Goal: Transaction & Acquisition: Register for event/course

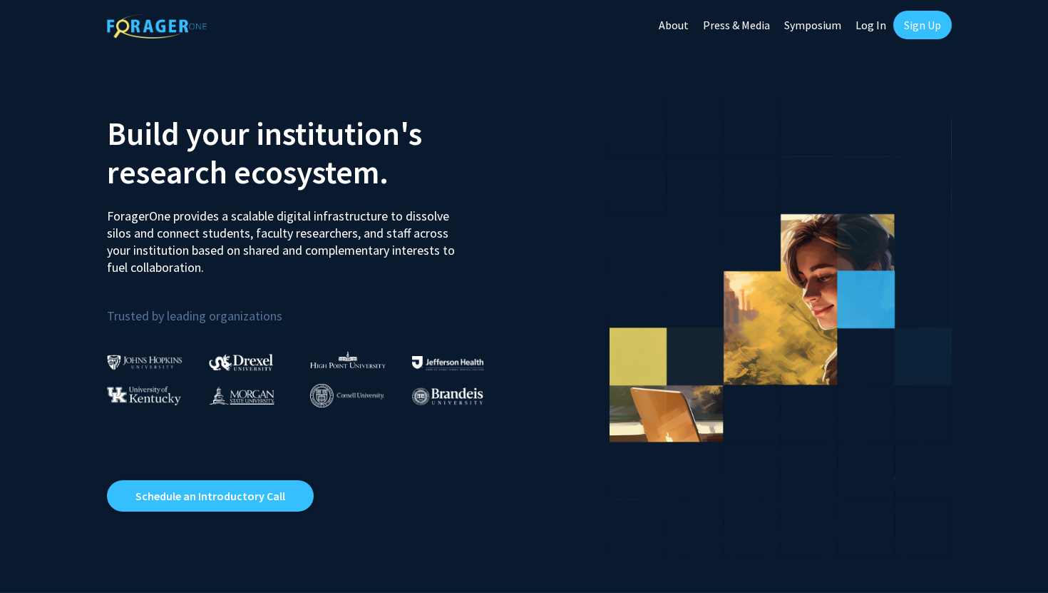
click at [926, 28] on link "Sign Up" at bounding box center [923, 25] width 58 height 29
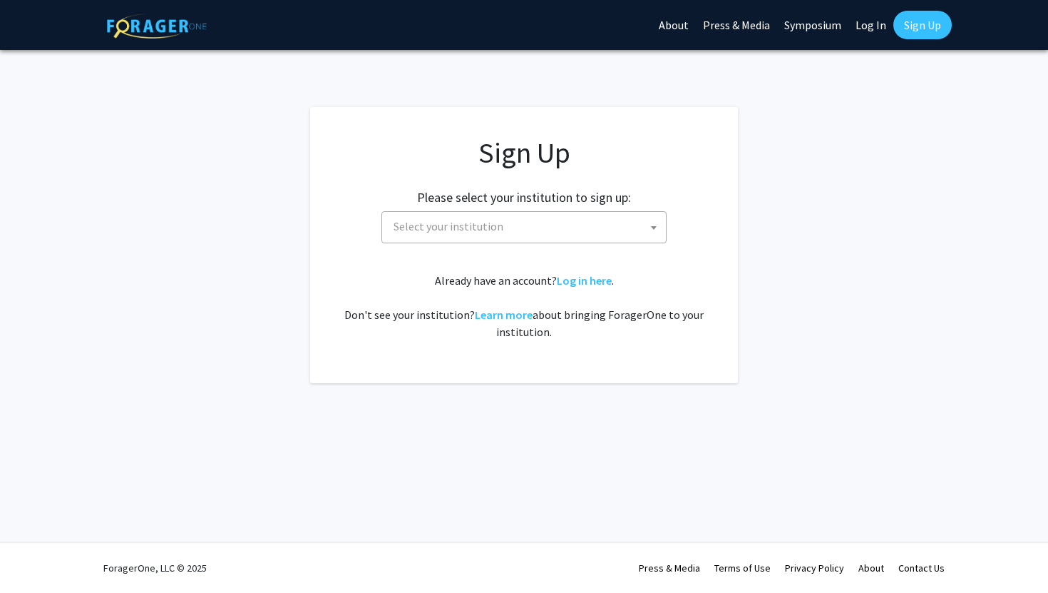
click at [556, 224] on span "Select your institution" at bounding box center [527, 226] width 278 height 29
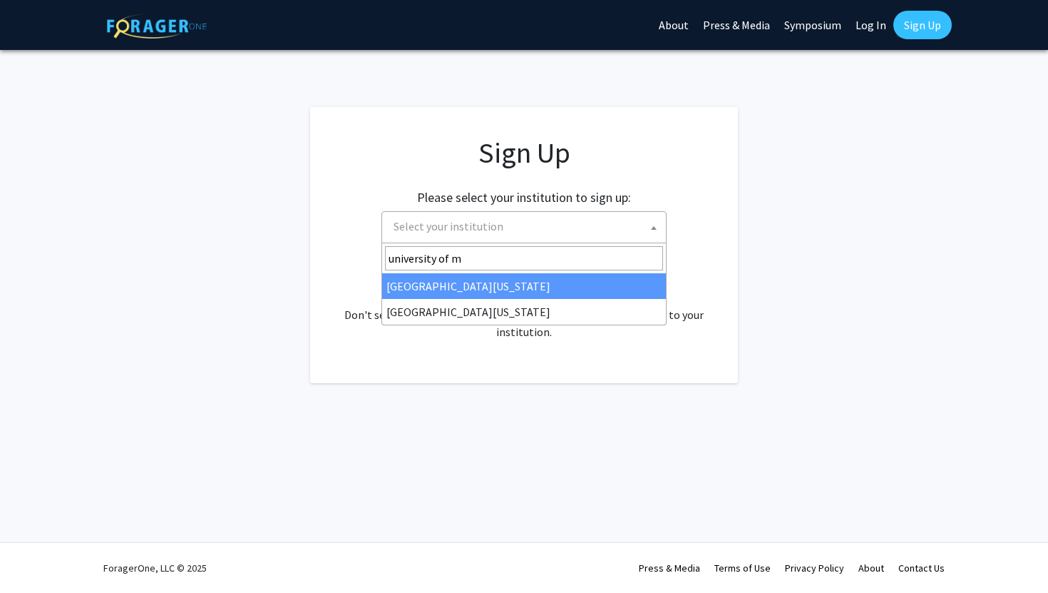
type input "university of m"
select select "31"
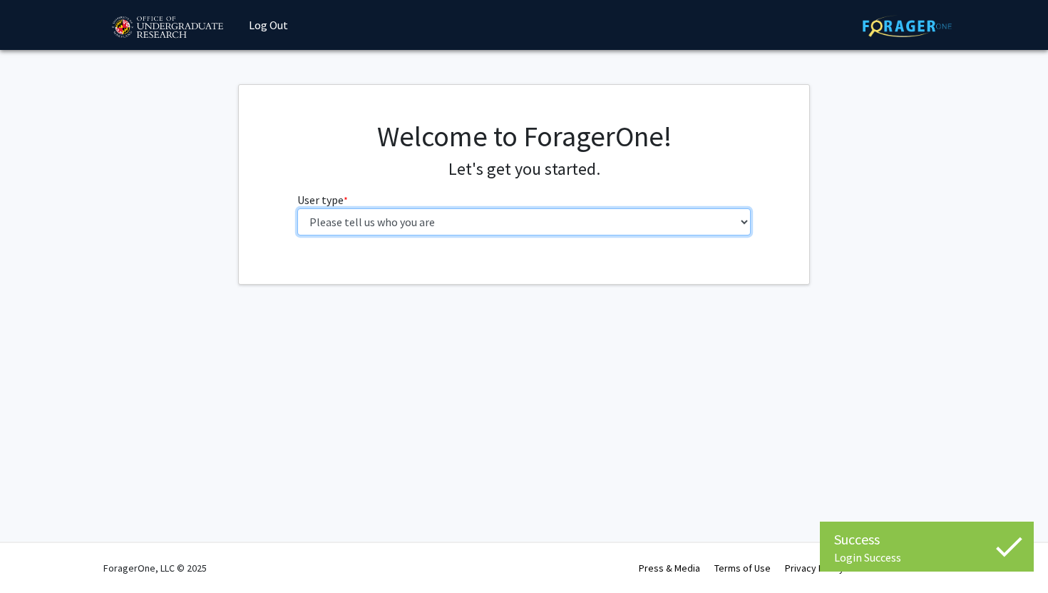
click at [502, 218] on select "Please tell us who you are Undergraduate Student Master's Student Doctoral Cand…" at bounding box center [524, 221] width 454 height 27
select select "1: undergrad"
click at [297, 208] on select "Please tell us who you are Undergraduate Student Master's Student Doctoral Cand…" at bounding box center [524, 221] width 454 height 27
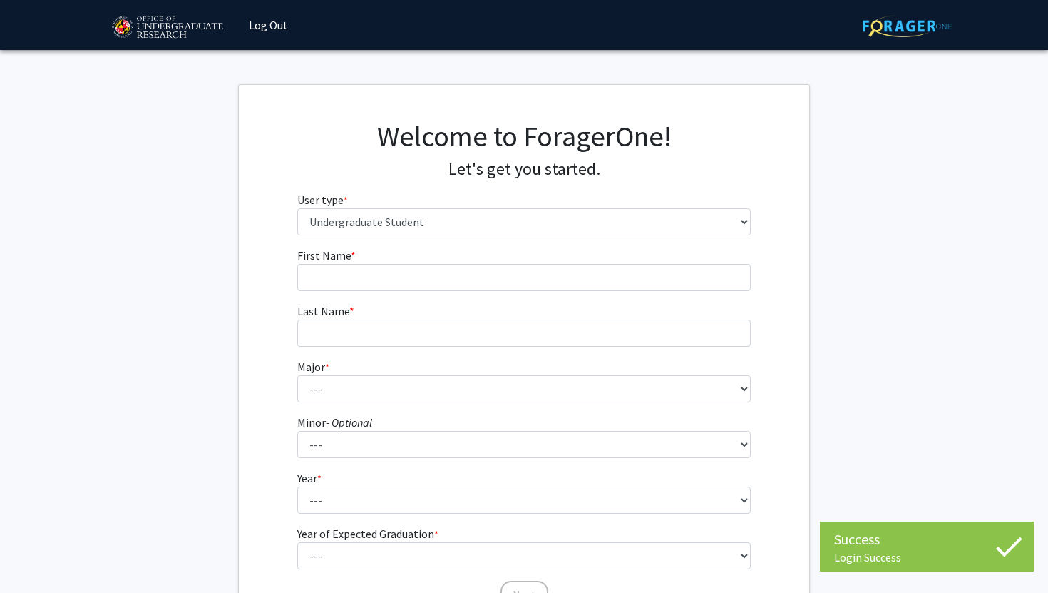
click at [469, 292] on form "First Name * required Last Name * required Major * required --- Accounting Aero…" at bounding box center [524, 421] width 454 height 348
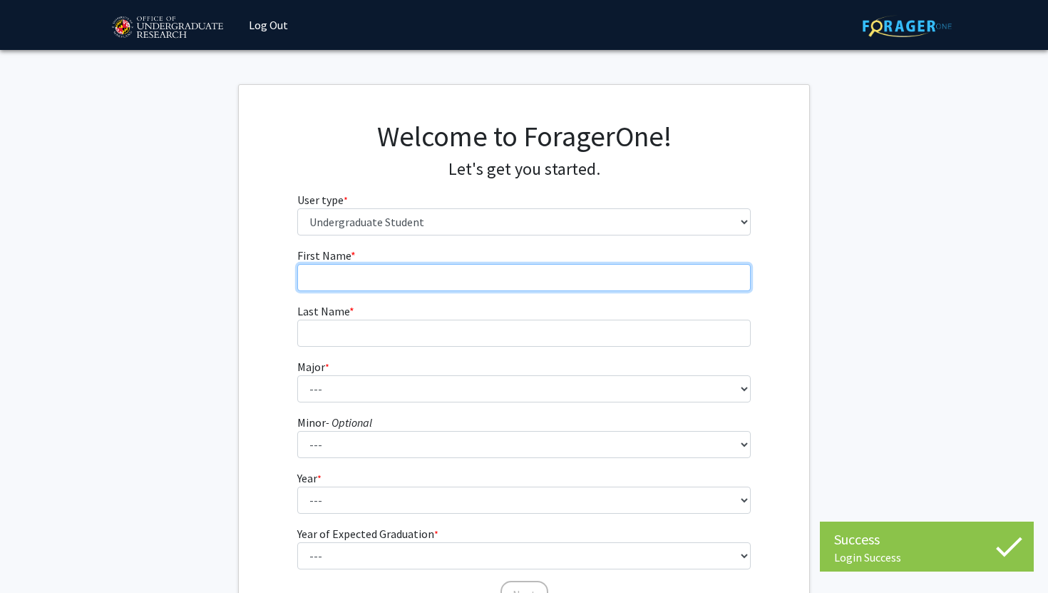
click at [469, 284] on input "First Name * required" at bounding box center [524, 277] width 454 height 27
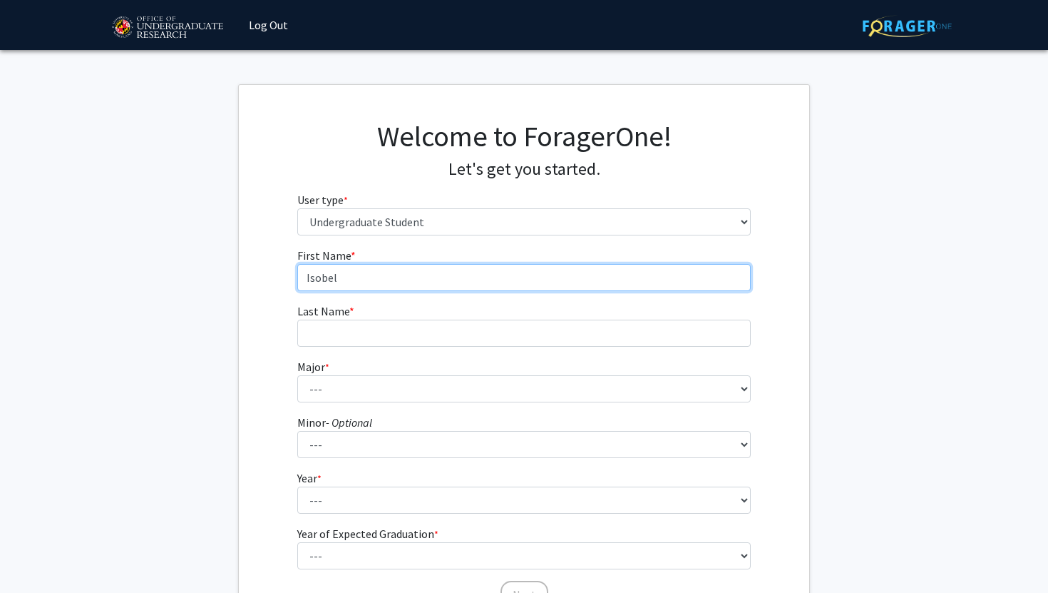
type input "Isobel"
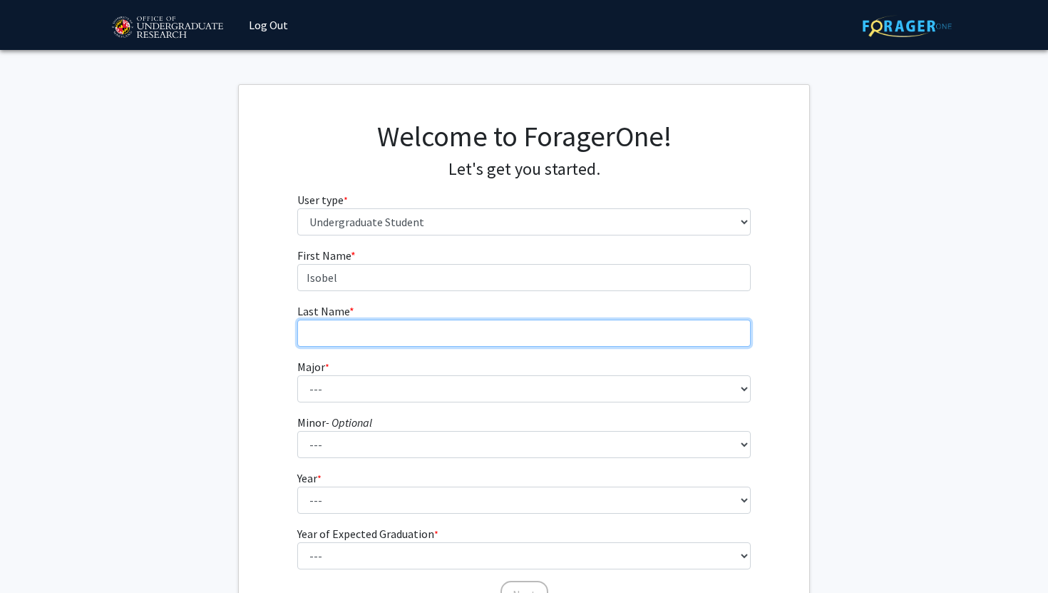
click at [394, 340] on input "Last Name * required" at bounding box center [524, 333] width 454 height 27
type input "Sullo"
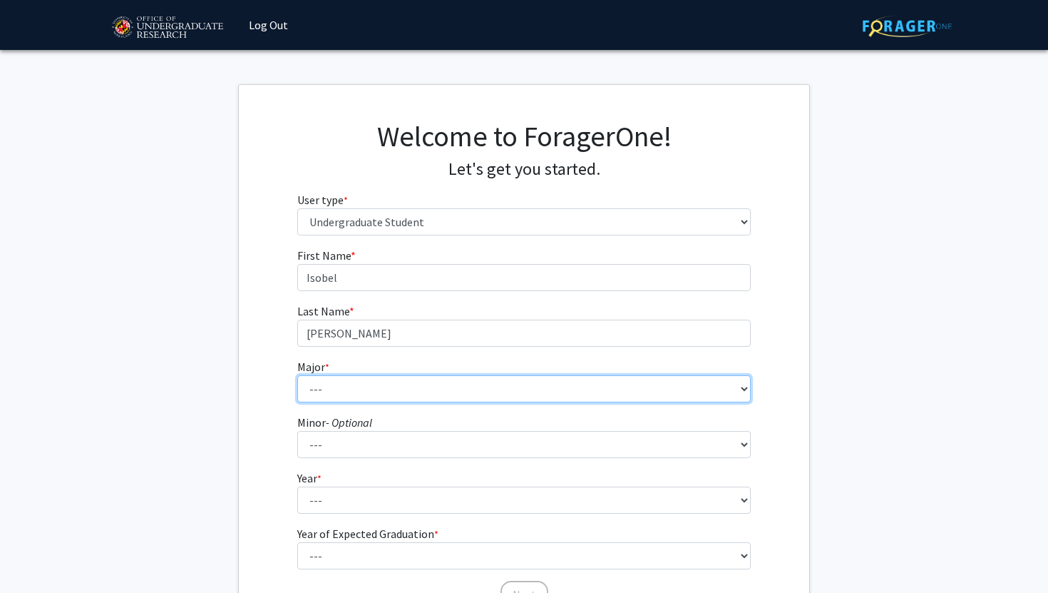
click at [327, 391] on select "--- Accounting Aerospace Engineering African American and Africana Studies Agri…" at bounding box center [524, 388] width 454 height 27
select select "7: 2308"
click at [297, 375] on select "--- Accounting Aerospace Engineering African American and Africana Studies Agri…" at bounding box center [524, 388] width 454 height 27
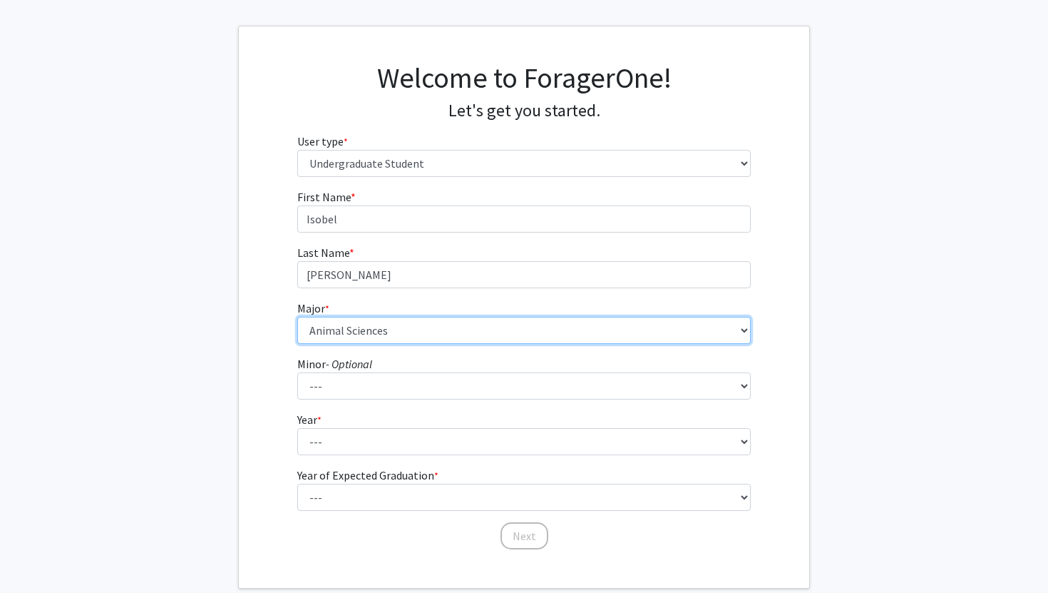
scroll to position [77, 0]
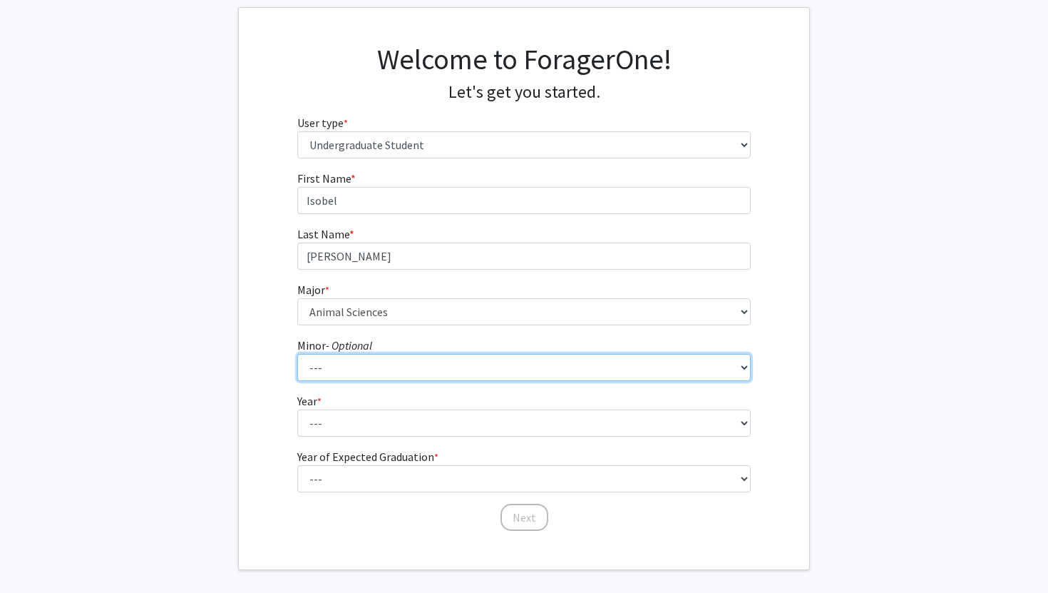
click at [353, 361] on select "--- Actuarial Mathematics Advanced Cybersecurity Experience for Students Africa…" at bounding box center [524, 367] width 454 height 27
click at [297, 354] on select "--- Actuarial Mathematics Advanced Cybersecurity Experience for Students Africa…" at bounding box center [524, 367] width 454 height 27
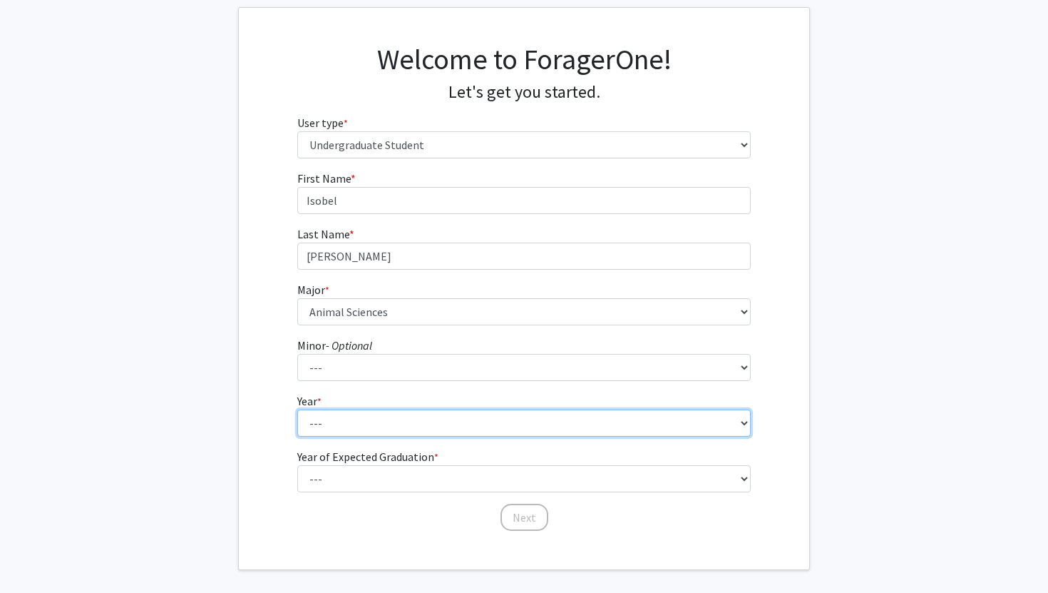
click at [342, 420] on select "--- First-year Sophomore Junior Senior Postbaccalaureate Certificate" at bounding box center [524, 422] width 454 height 27
select select "1: first-year"
click at [297, 409] on select "--- First-year Sophomore Junior Senior Postbaccalaureate Certificate" at bounding box center [524, 422] width 454 height 27
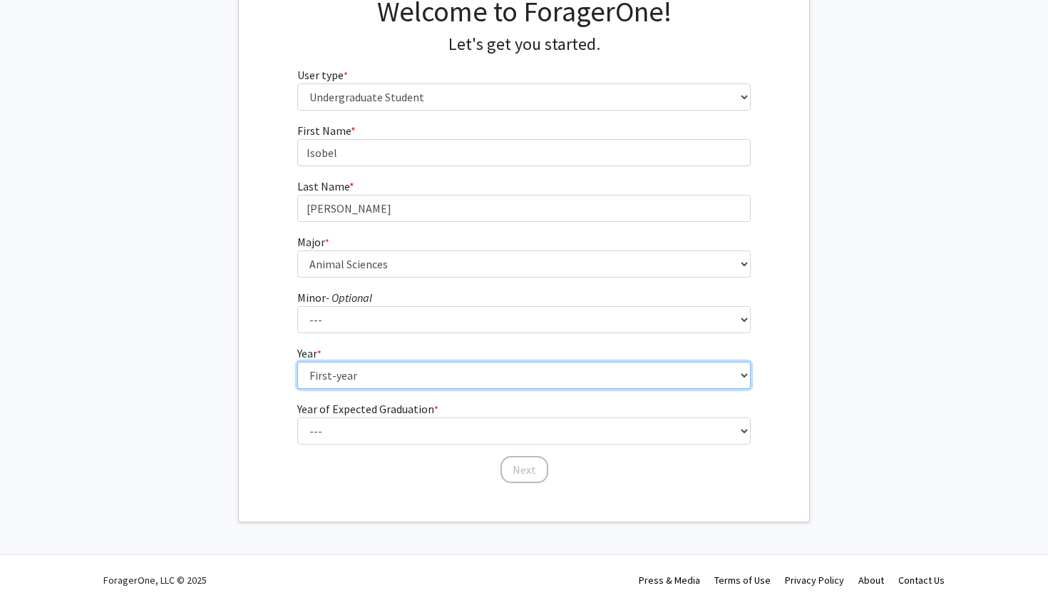
scroll to position [137, 0]
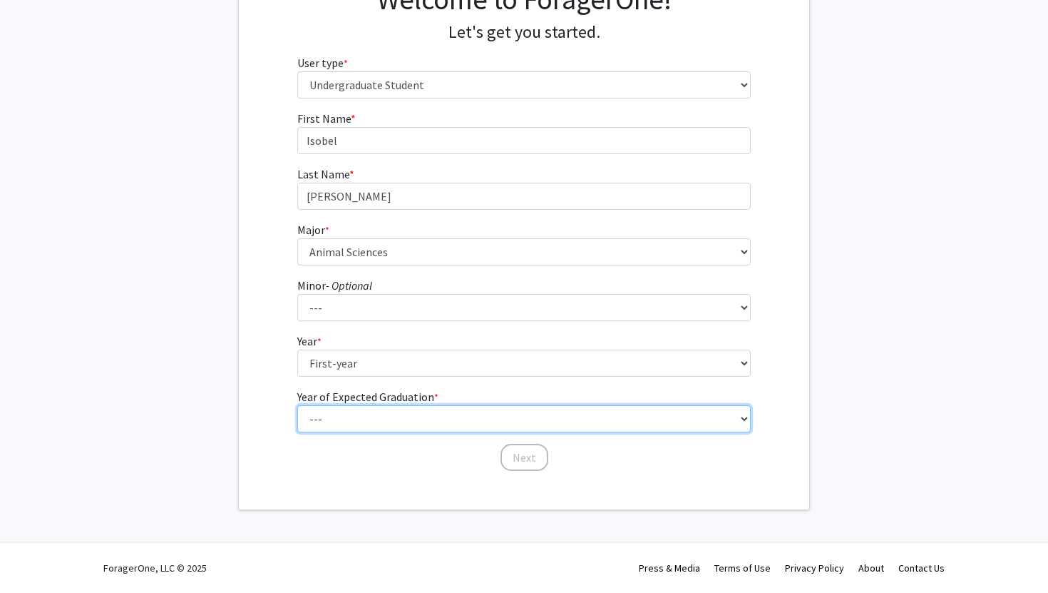
click at [339, 419] on select "--- 2025 2026 2027 2028 2029 2030 2031 2032 2033 2034" at bounding box center [524, 418] width 454 height 27
select select "5: 2029"
click at [297, 405] on select "--- 2025 2026 2027 2028 2029 2030 2031 2032 2033 2034" at bounding box center [524, 418] width 454 height 27
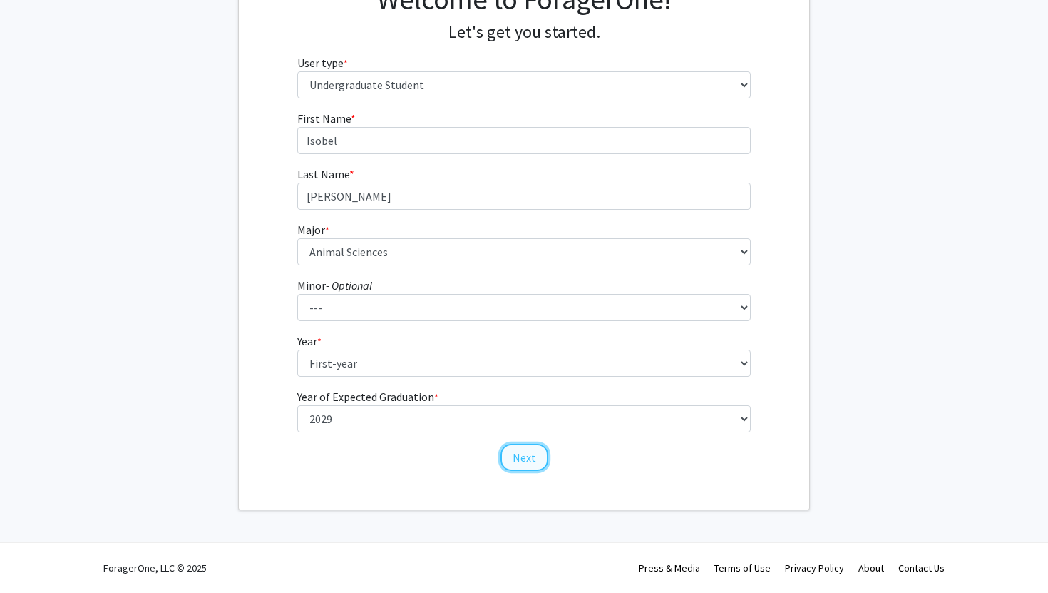
click at [521, 459] on button "Next" at bounding box center [525, 457] width 48 height 27
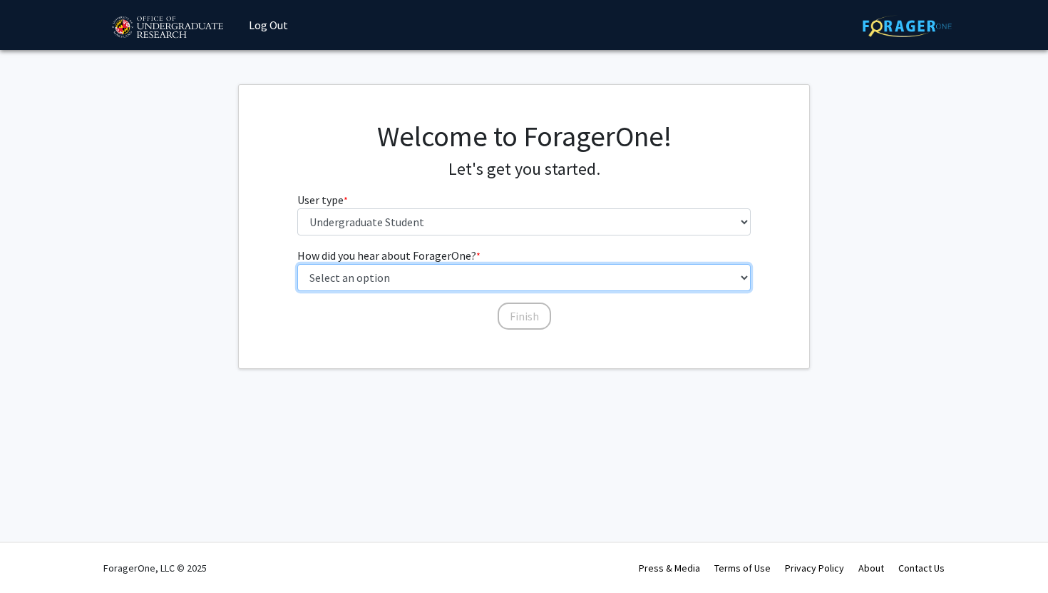
click at [420, 273] on select "Select an option Peer/student recommendation Faculty/staff recommendation Unive…" at bounding box center [524, 277] width 454 height 27
select select "2: faculty_recommendation"
click at [297, 264] on select "Select an option Peer/student recommendation Faculty/staff recommendation Unive…" at bounding box center [524, 277] width 454 height 27
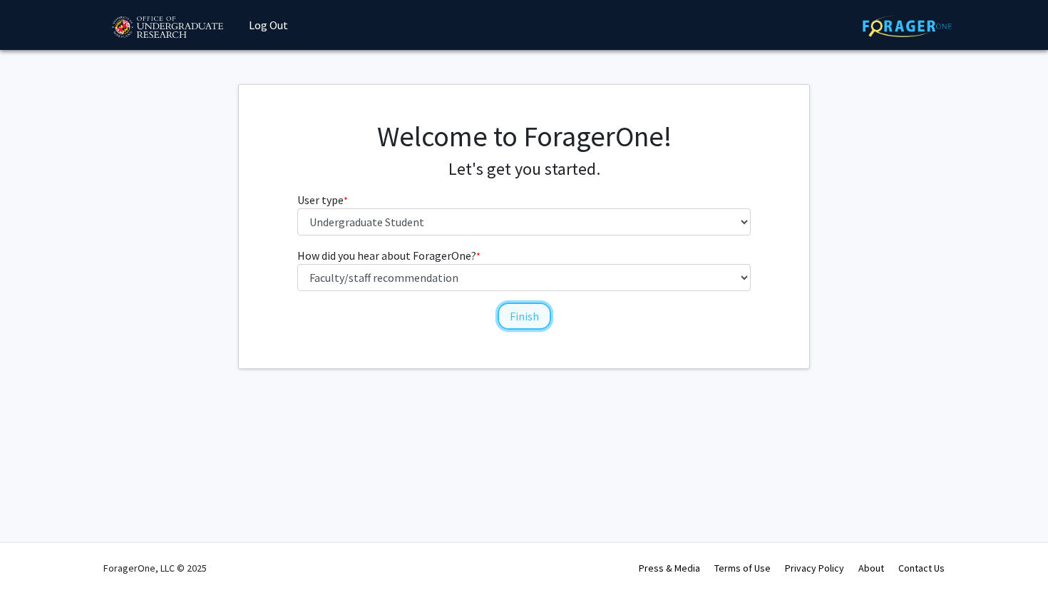
click at [515, 315] on button "Finish" at bounding box center [524, 315] width 53 height 27
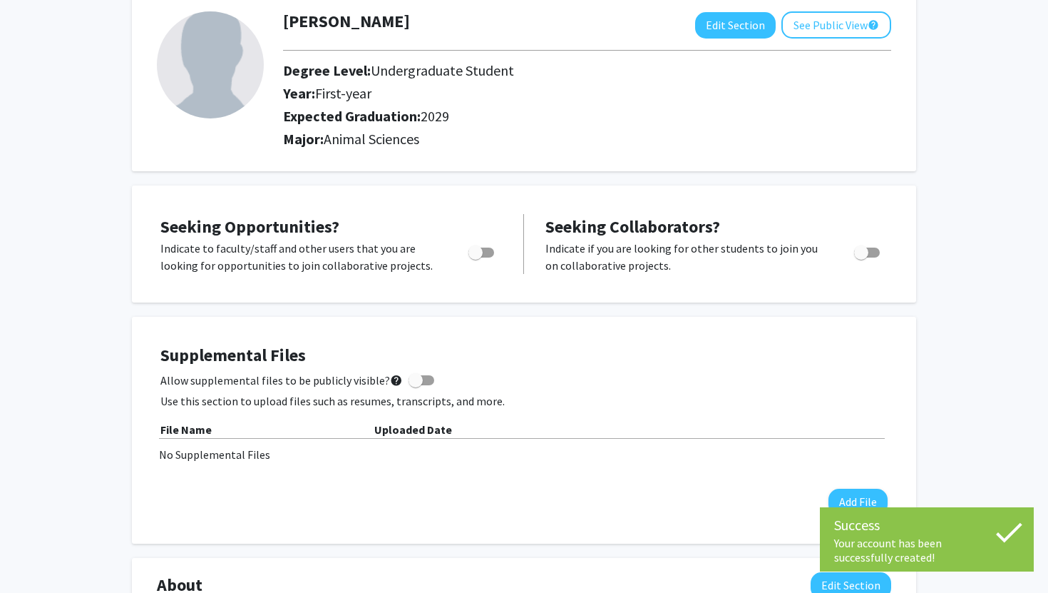
scroll to position [92, 0]
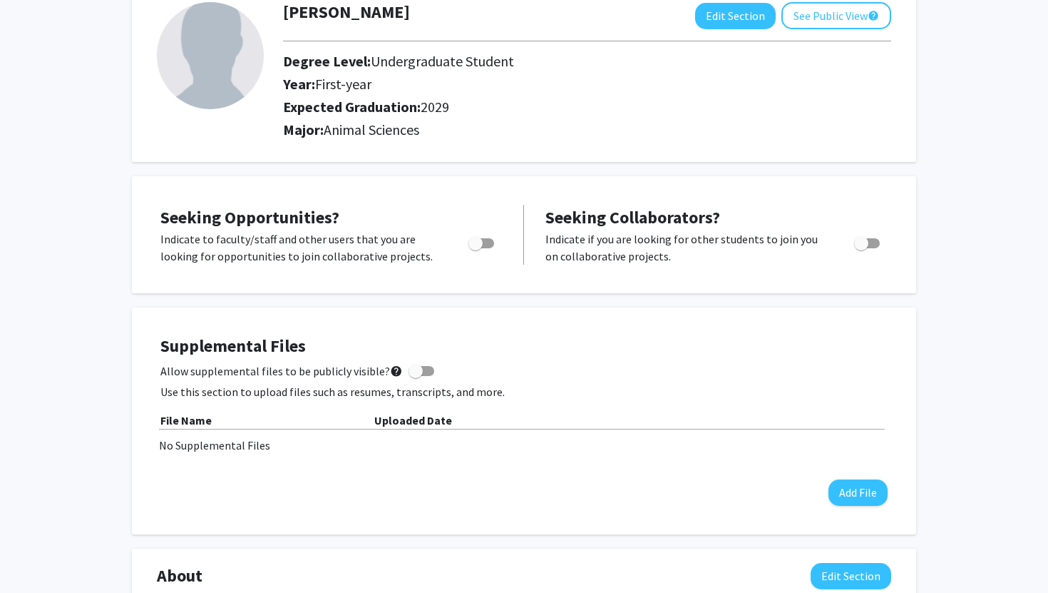
click at [503, 245] on div at bounding box center [482, 247] width 61 height 34
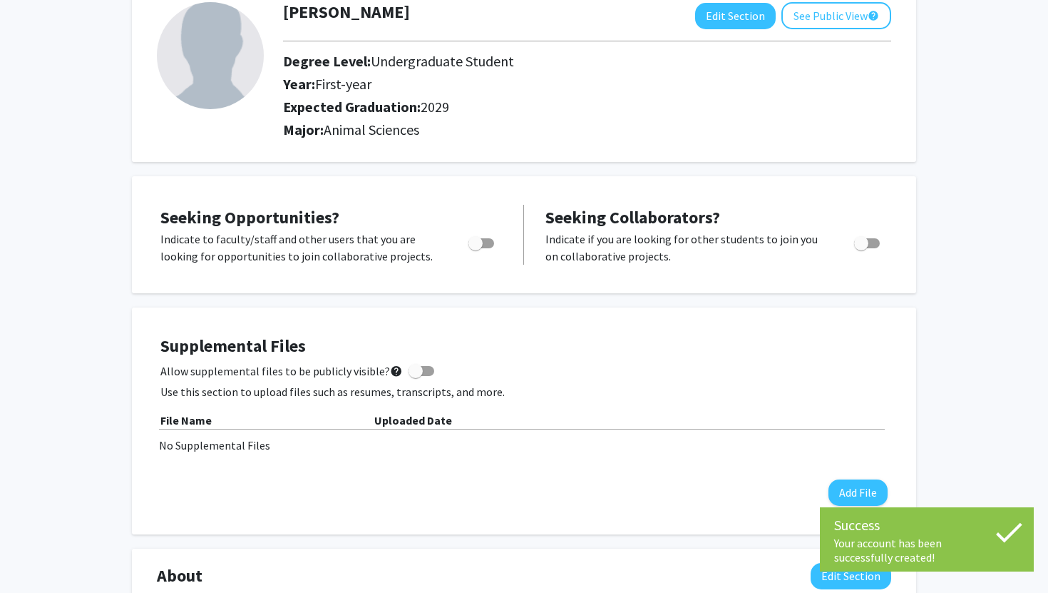
click at [478, 244] on span "Toggle" at bounding box center [476, 243] width 14 height 14
click at [476, 248] on input "Are you actively seeking opportunities?" at bounding box center [475, 248] width 1 height 1
checkbox input "true"
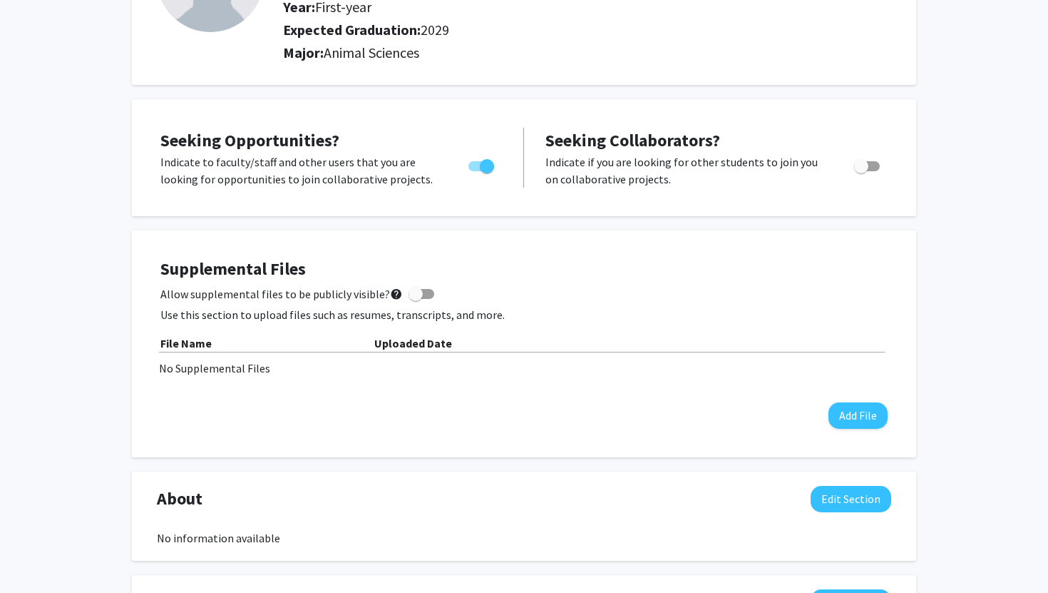
scroll to position [0, 0]
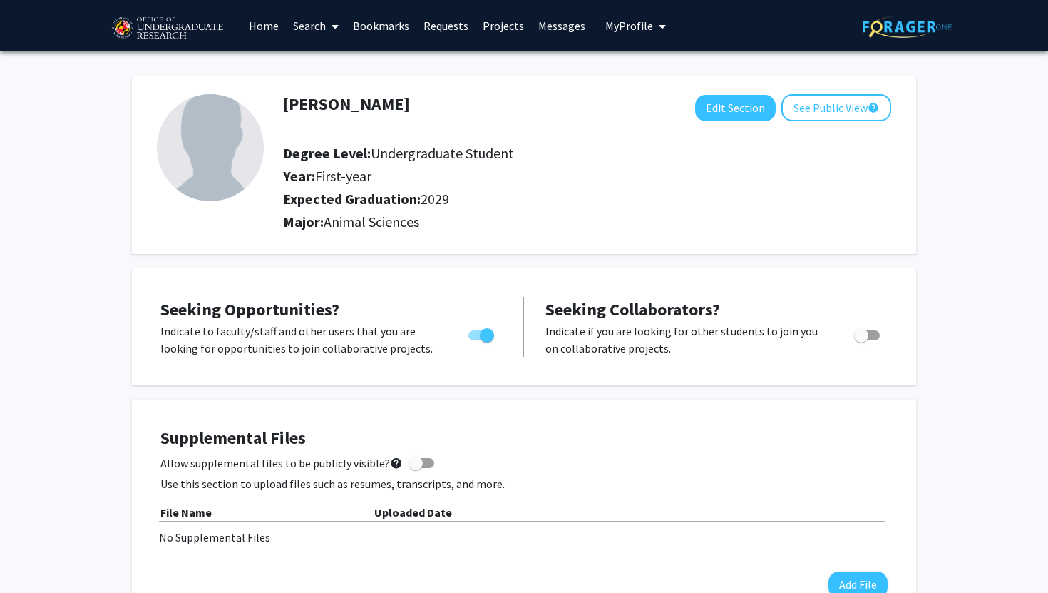
click at [713, 200] on h2 "Expected Graduation: 2029" at bounding box center [547, 198] width 528 height 17
click at [506, 31] on link "Projects" at bounding box center [504, 26] width 56 height 50
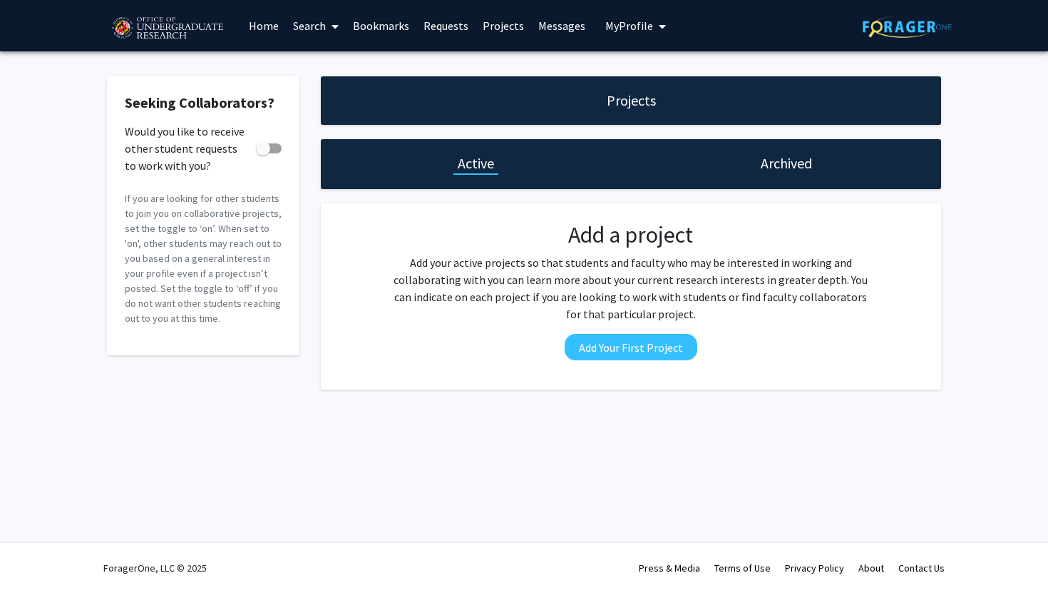
click at [272, 31] on link "Home" at bounding box center [264, 26] width 44 height 50
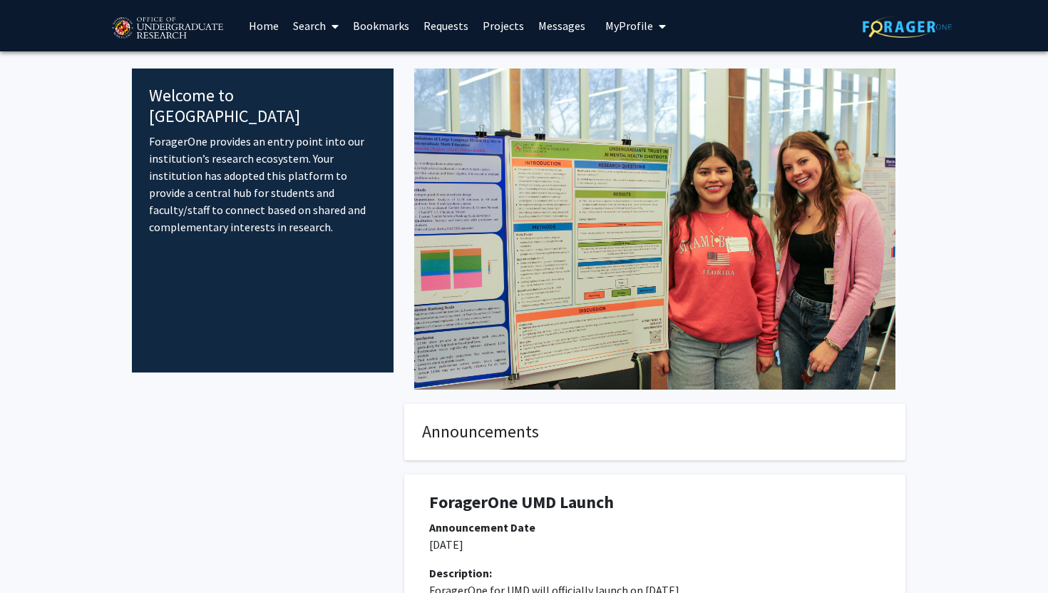
click at [313, 29] on link "Search" at bounding box center [316, 26] width 60 height 50
click at [332, 67] on span "Faculty/Staff" at bounding box center [338, 65] width 105 height 29
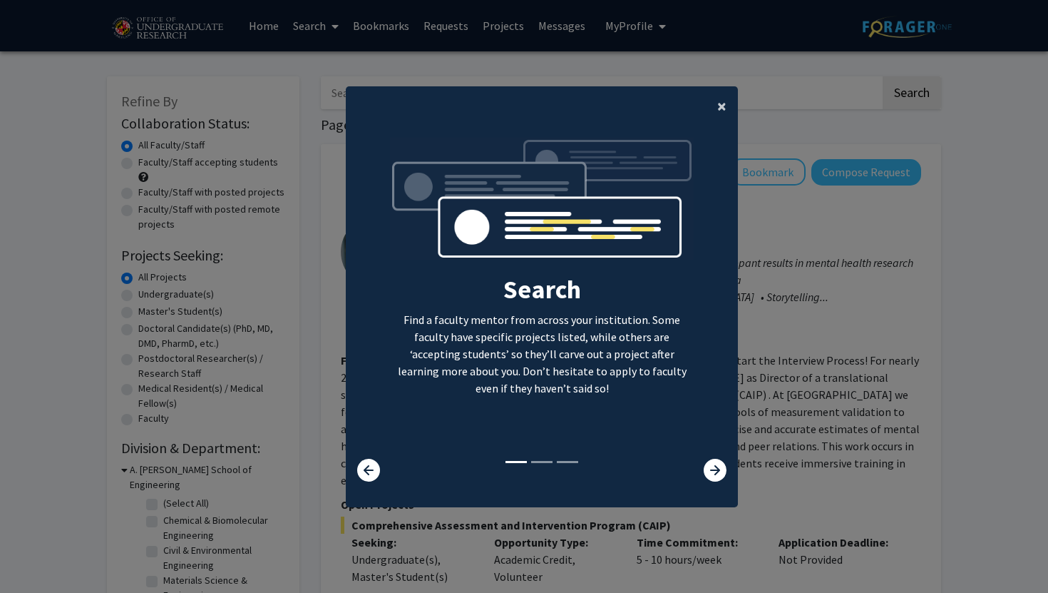
click at [717, 117] on button "×" at bounding box center [722, 106] width 32 height 40
click at [717, 116] on ng-component "× Search Find a faculty mentor from across your institution. Some faculty have …" at bounding box center [542, 289] width 392 height 407
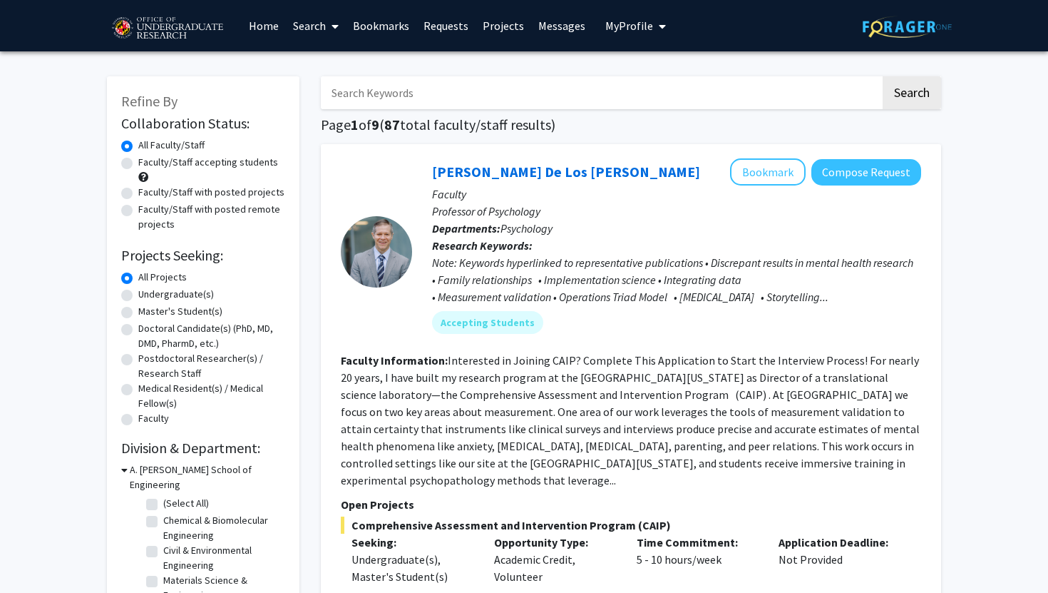
click at [178, 292] on label "Undergraduate(s)" at bounding box center [176, 294] width 76 height 15
click at [148, 292] on input "Undergraduate(s)" at bounding box center [142, 291] width 9 height 9
radio input "true"
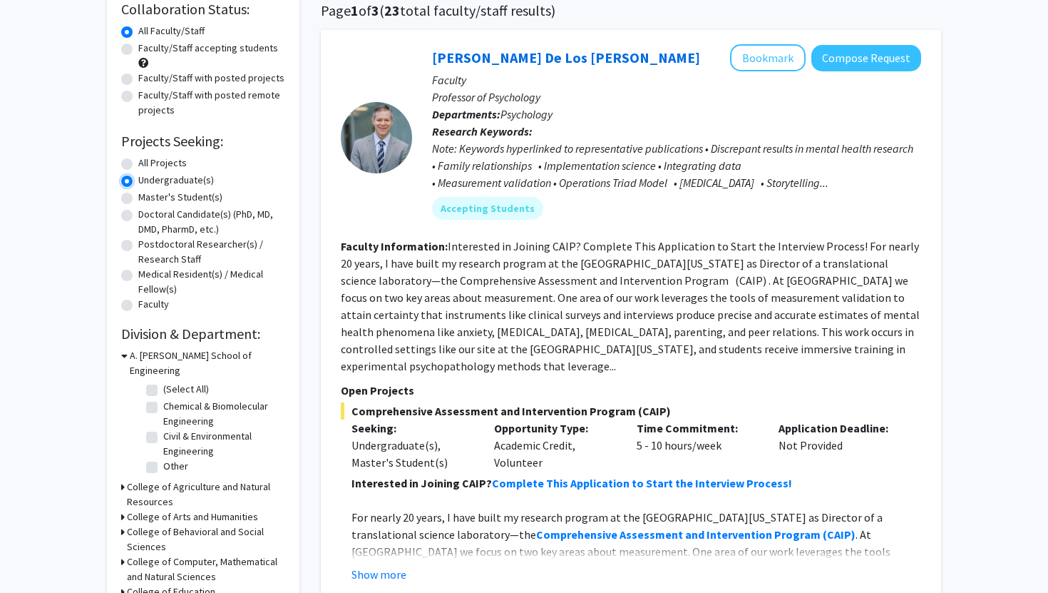
scroll to position [171, 0]
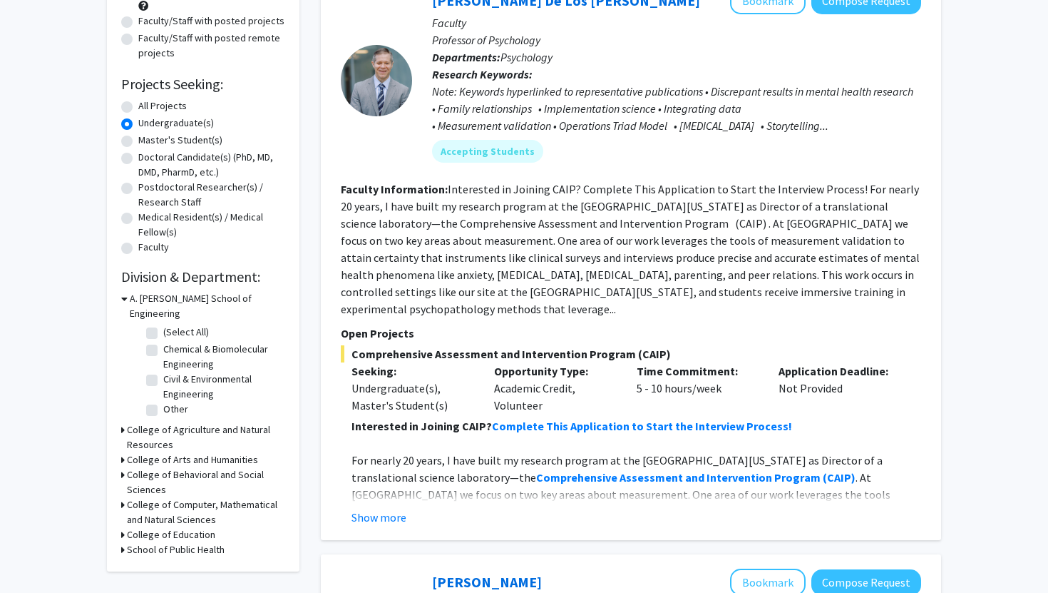
click at [151, 422] on h3 "College of Agriculture and Natural Resources" at bounding box center [206, 437] width 158 height 30
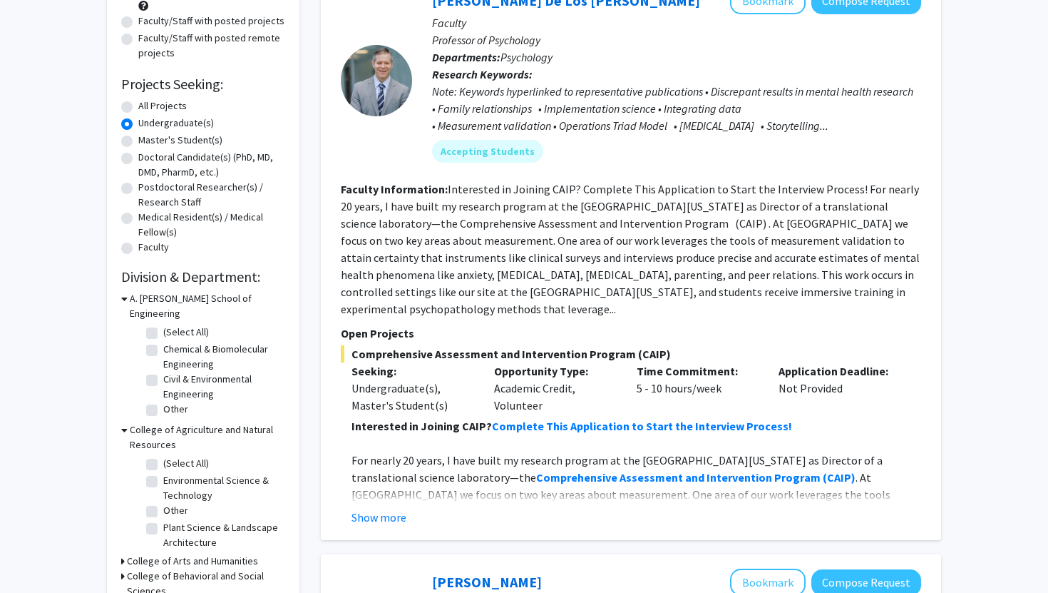
scroll to position [225, 0]
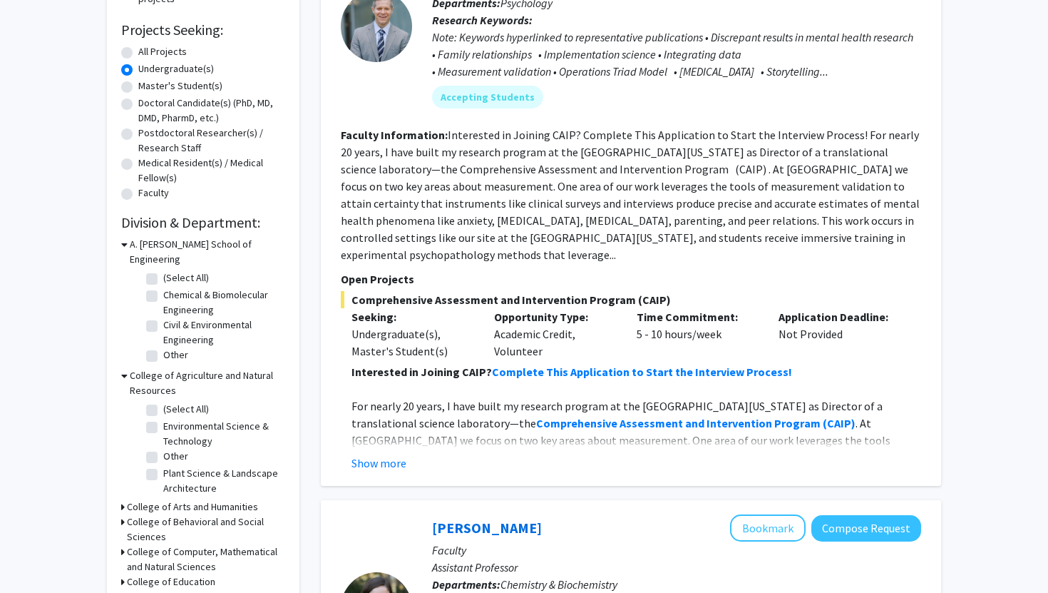
click at [141, 368] on h3 "College of Agriculture and Natural Resources" at bounding box center [207, 383] width 155 height 30
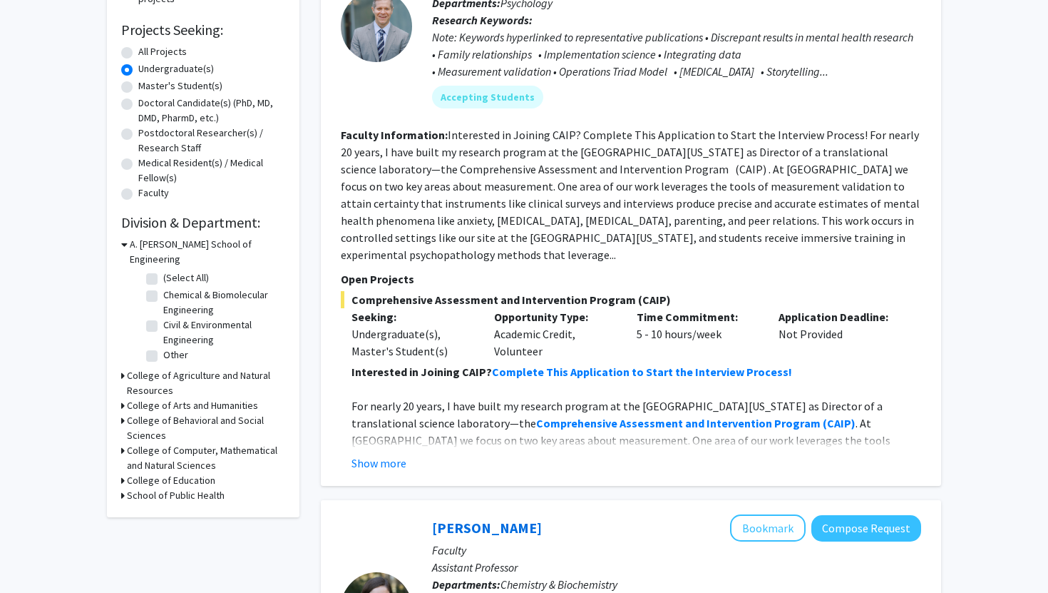
click at [170, 369] on h3 "College of Agriculture and Natural Resources" at bounding box center [206, 383] width 158 height 30
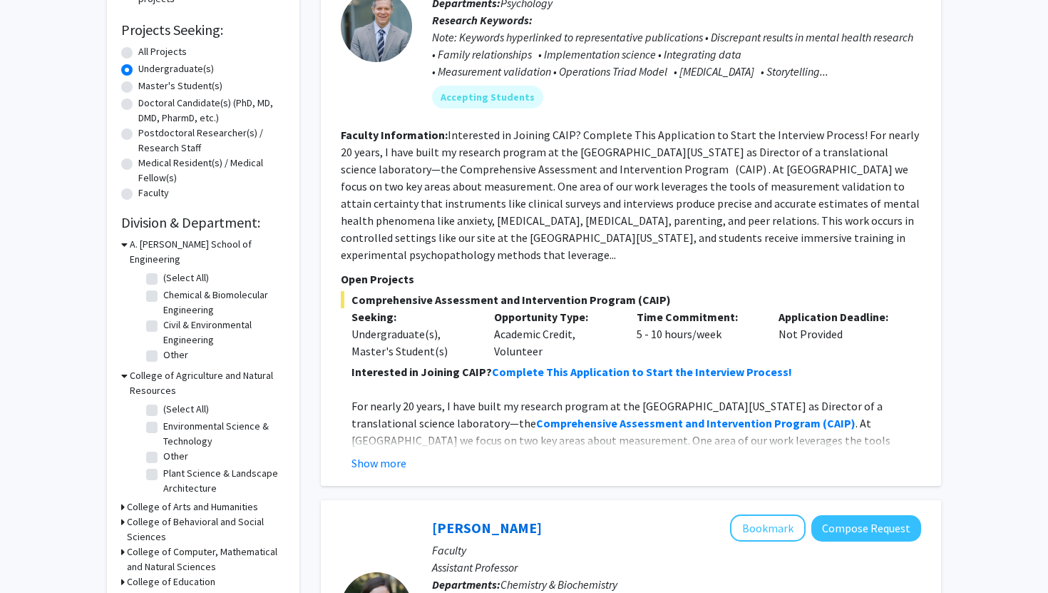
click at [158, 402] on fg-checkbox "(Select All) (Select All)" at bounding box center [214, 410] width 136 height 17
click at [163, 402] on label "(Select All)" at bounding box center [186, 409] width 46 height 15
click at [163, 402] on input "(Select All)" at bounding box center [167, 406] width 9 height 9
checkbox input "true"
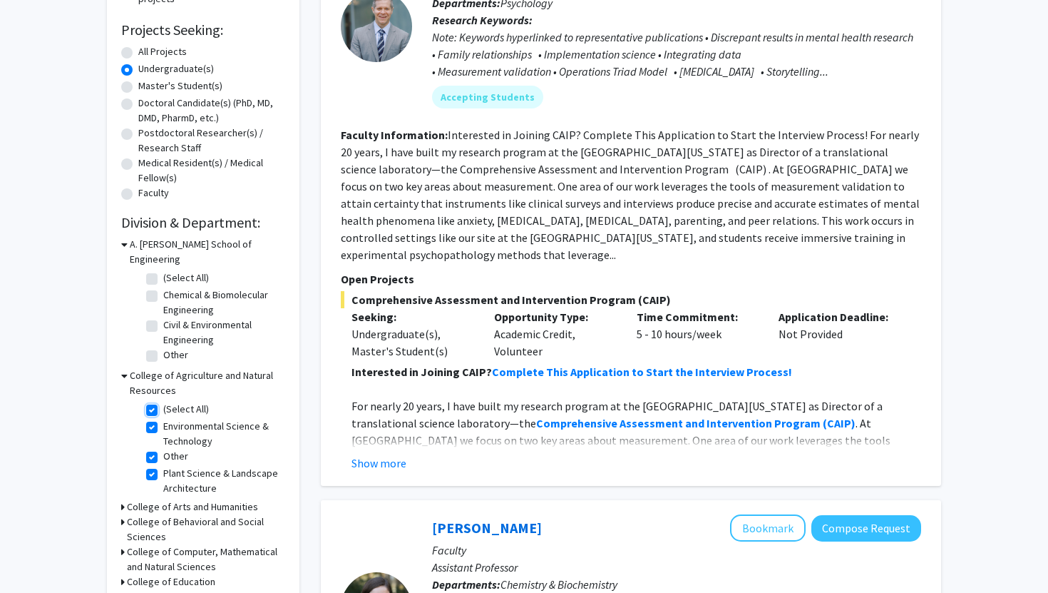
checkbox input "true"
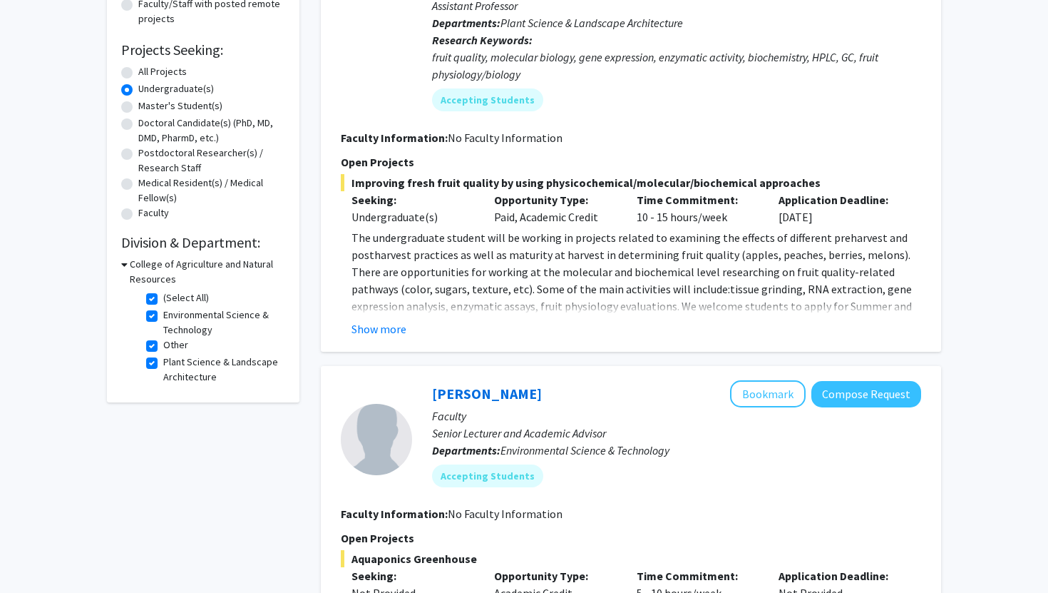
scroll to position [200, 0]
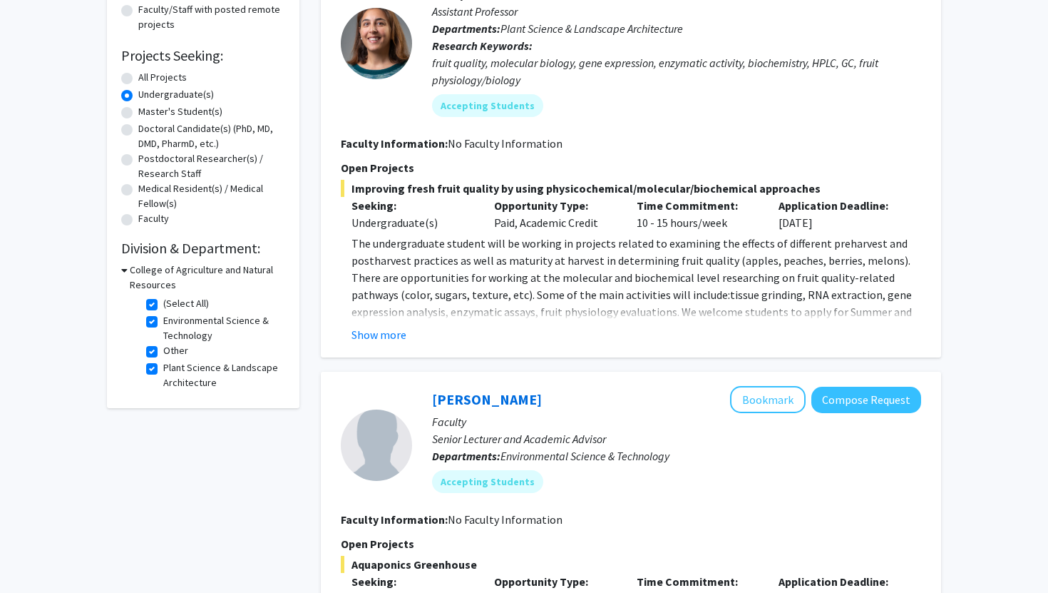
click at [163, 322] on label "Environmental Science & Technology" at bounding box center [222, 328] width 118 height 30
click at [163, 322] on input "Environmental Science & Technology" at bounding box center [167, 317] width 9 height 9
checkbox input "false"
checkbox input "true"
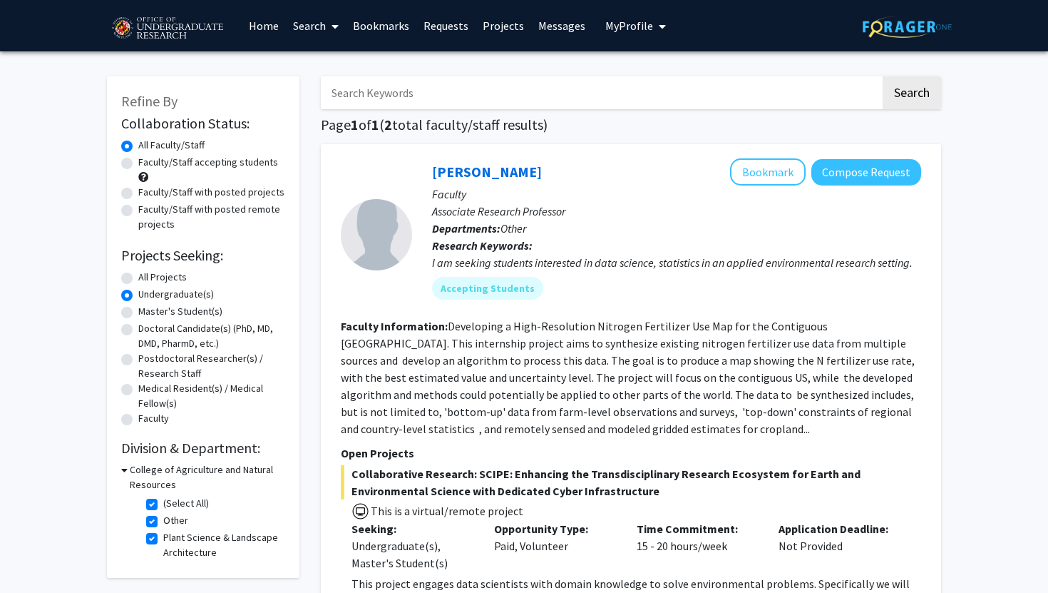
click at [163, 540] on label "Plant Science & Landscape Architecture" at bounding box center [222, 545] width 118 height 30
click at [163, 539] on input "Plant Science & Landscape Architecture" at bounding box center [167, 534] width 9 height 9
checkbox input "false"
checkbox input "true"
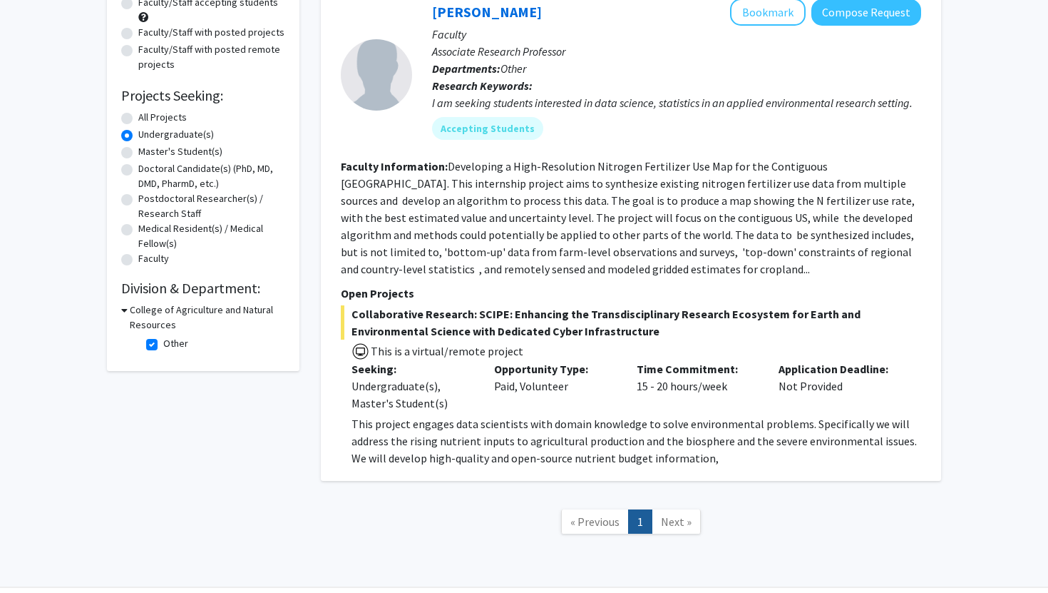
scroll to position [205, 0]
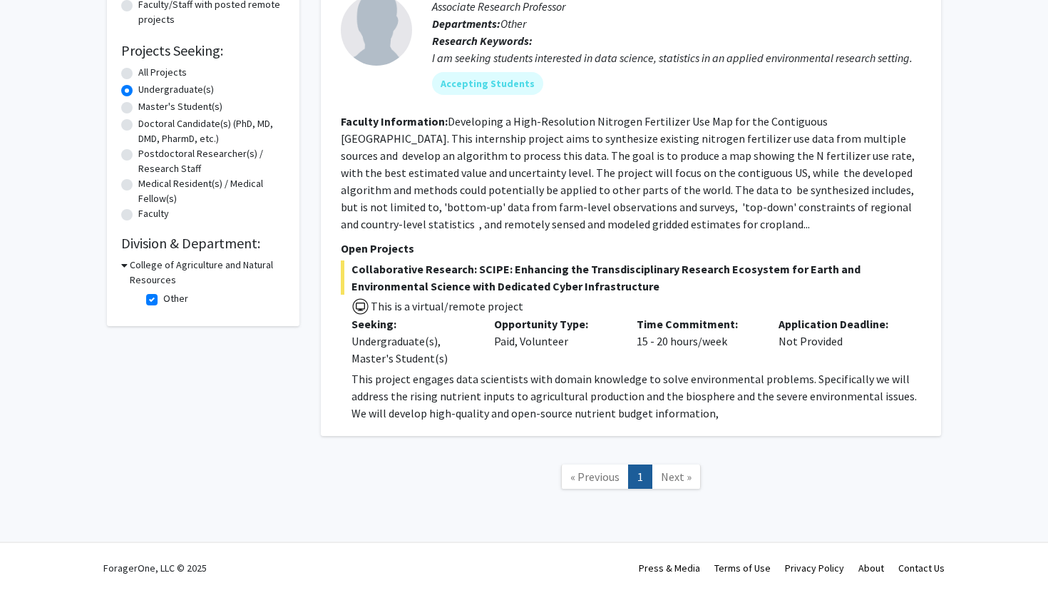
click at [139, 264] on h3 "College of Agriculture and Natural Resources" at bounding box center [207, 272] width 155 height 30
click at [139, 264] on h3 "College of Agriculture and Natural Resources" at bounding box center [206, 272] width 158 height 30
click at [163, 302] on label "Other" at bounding box center [175, 298] width 25 height 15
click at [163, 300] on input "Other" at bounding box center [167, 295] width 9 height 9
checkbox input "false"
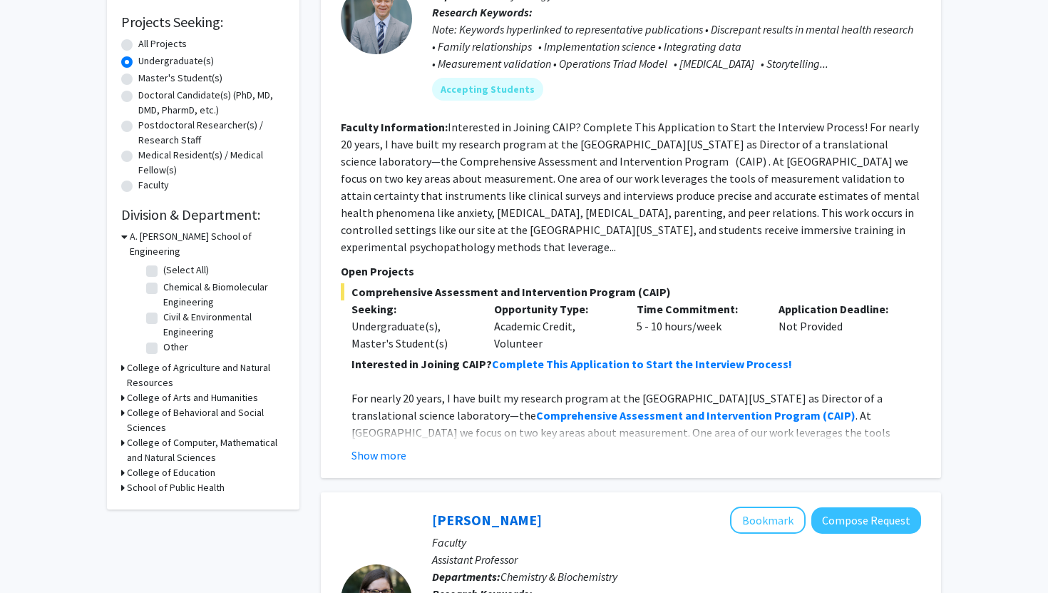
scroll to position [235, 0]
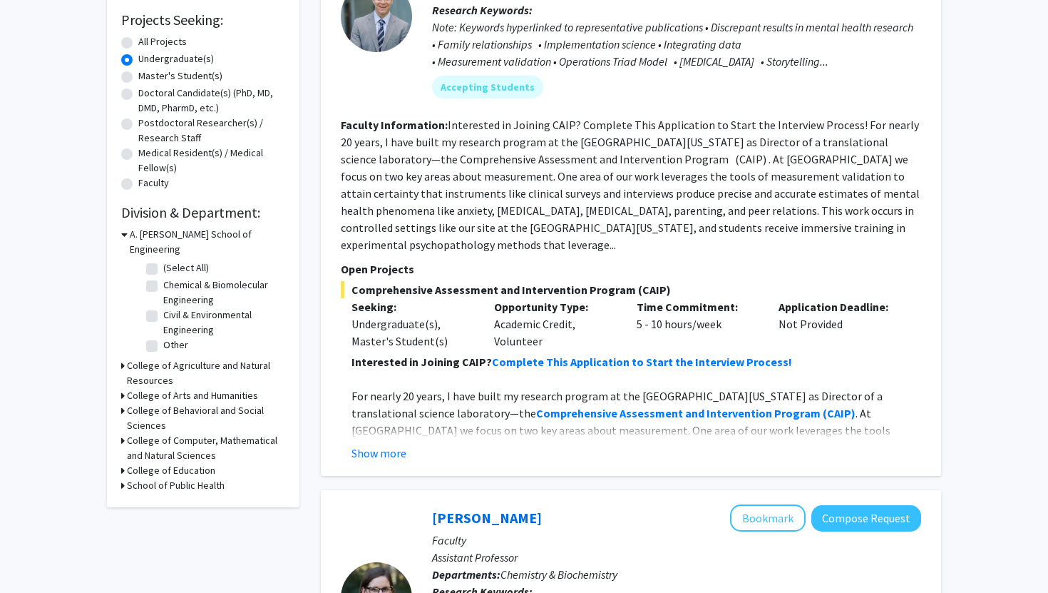
click at [150, 358] on h3 "College of Agriculture and Natural Resources" at bounding box center [206, 373] width 158 height 30
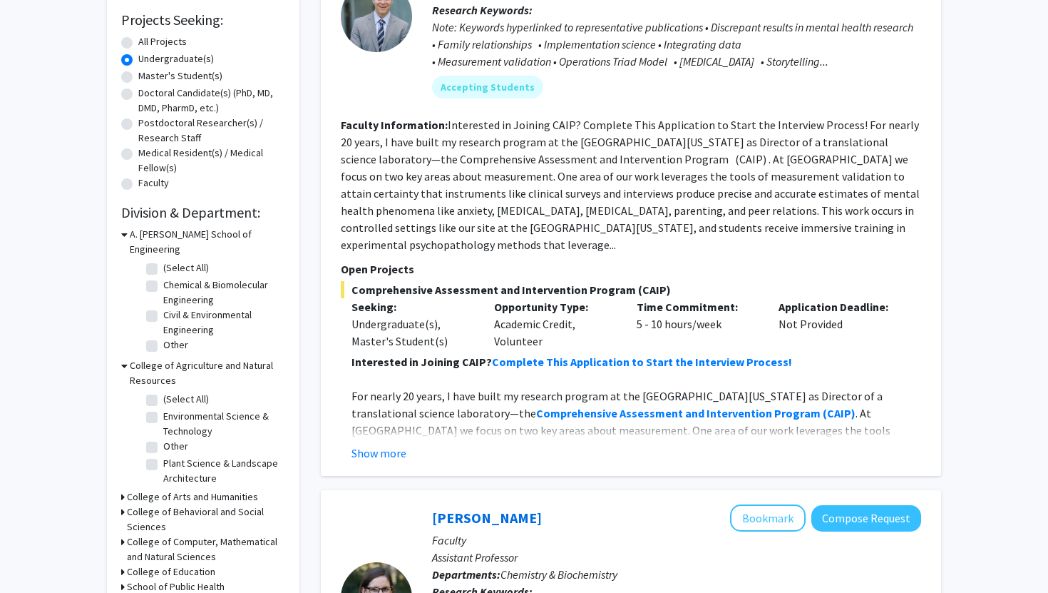
click at [140, 504] on h3 "College of Behavioral and Social Sciences" at bounding box center [206, 519] width 158 height 30
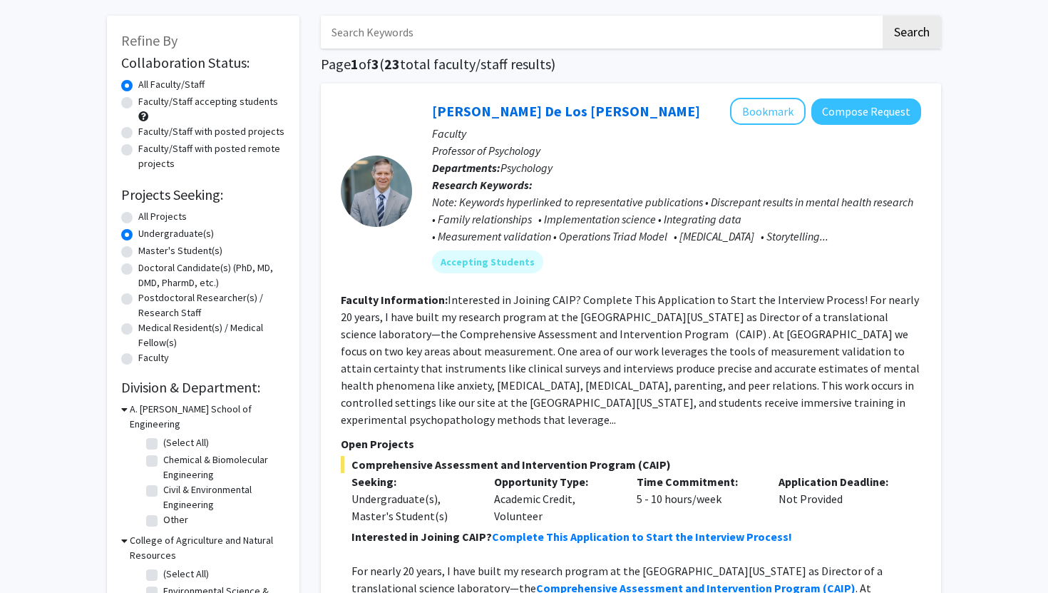
scroll to position [0, 0]
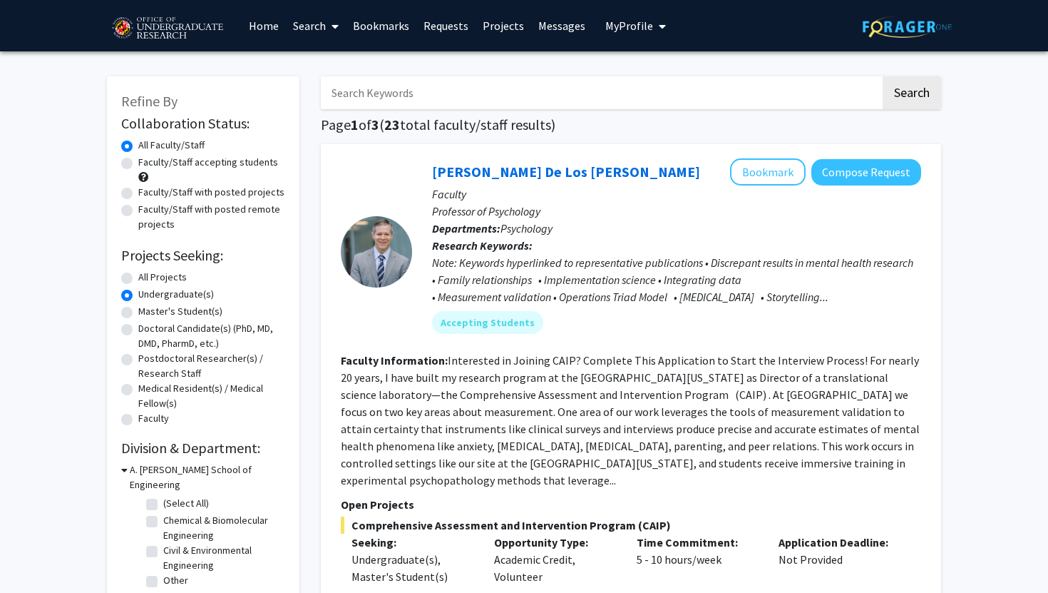
click at [420, 87] on input "Search Keywords" at bounding box center [601, 92] width 560 height 33
type input "animal"
click at [883, 76] on button "Search" at bounding box center [912, 92] width 58 height 33
radio input "true"
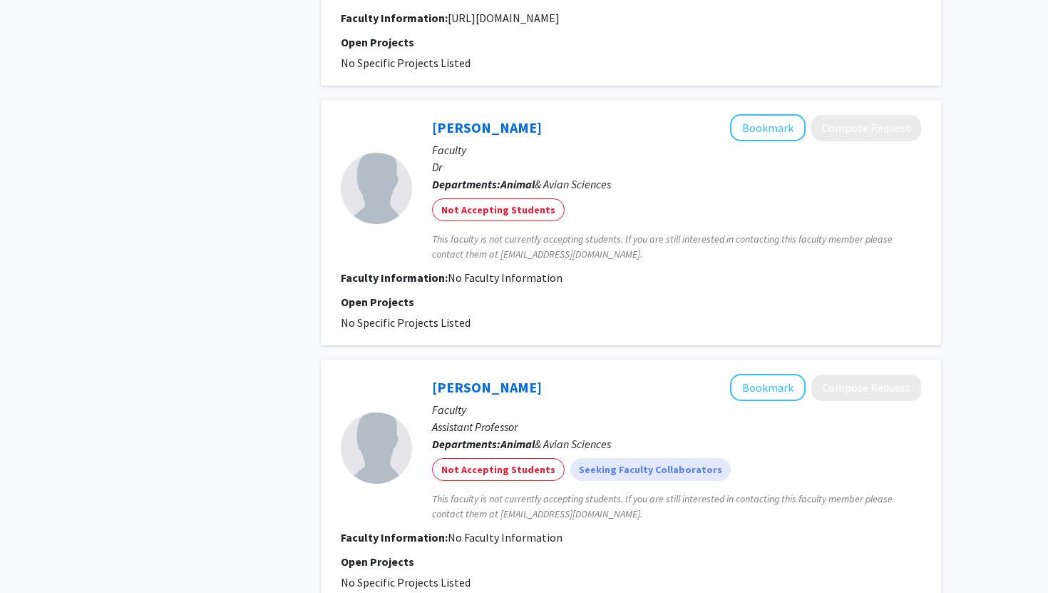
scroll to position [1158, 0]
